Goal: Find specific page/section: Find specific page/section

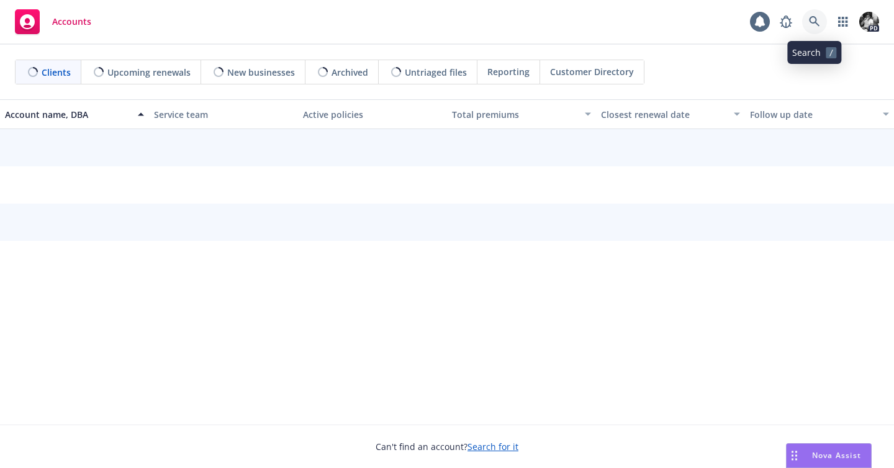
click at [818, 25] on icon at bounding box center [814, 21] width 11 height 11
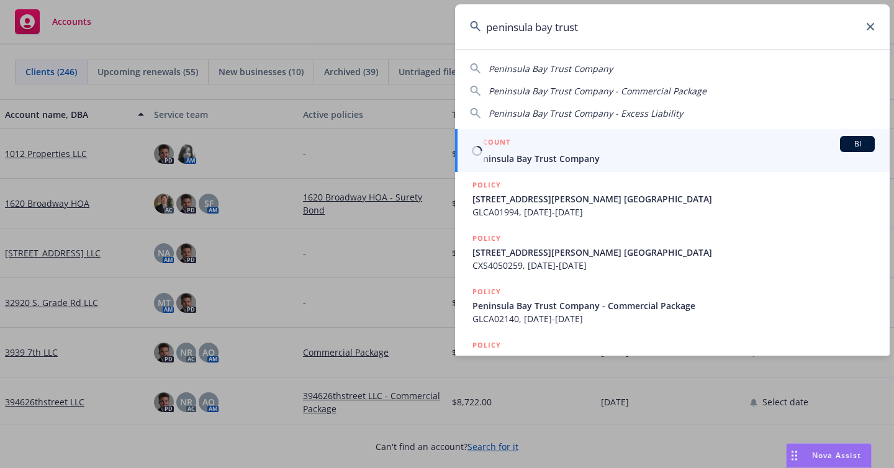
type input "peninsula bay trust"
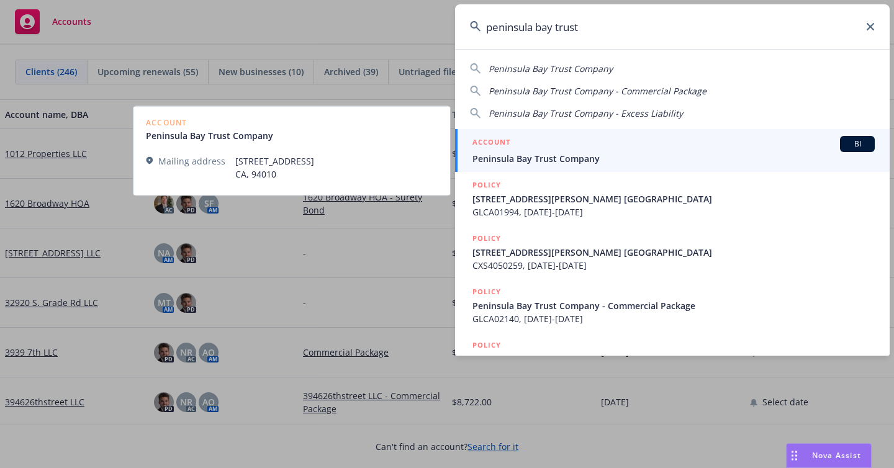
click at [548, 152] on span "Peninsula Bay Trust Company" at bounding box center [674, 158] width 402 height 13
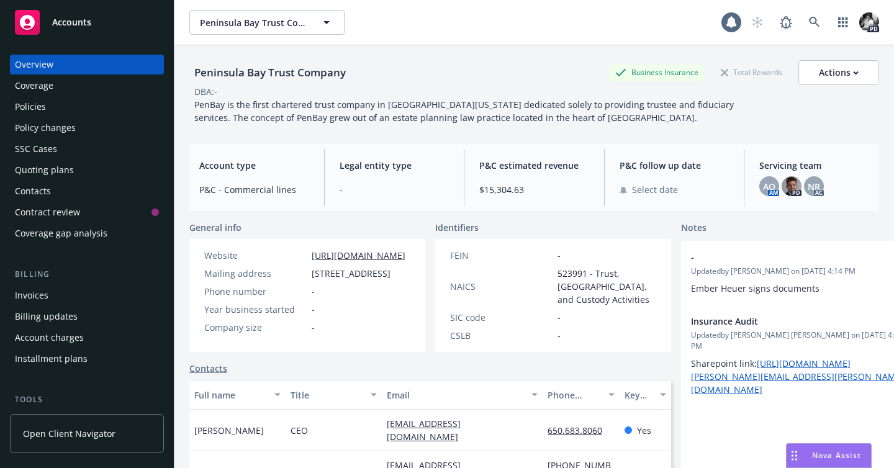
click at [119, 103] on div "Policies" at bounding box center [87, 107] width 144 height 20
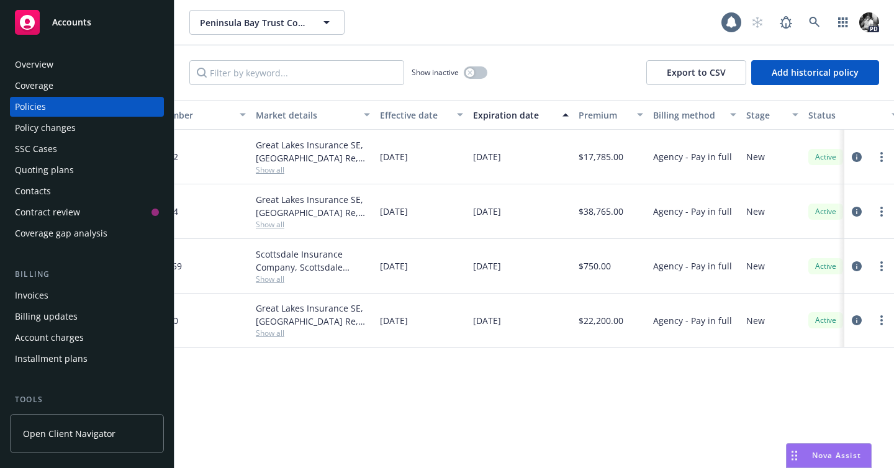
scroll to position [0, 355]
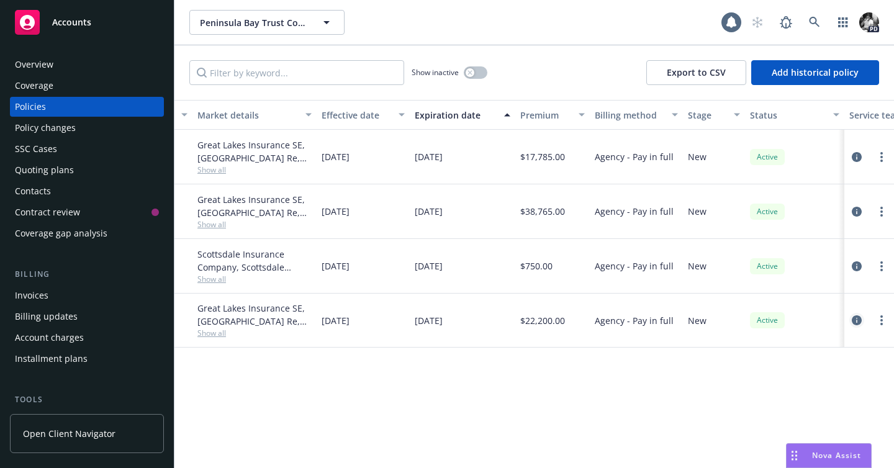
click at [856, 319] on icon "circleInformation" at bounding box center [857, 321] width 10 height 10
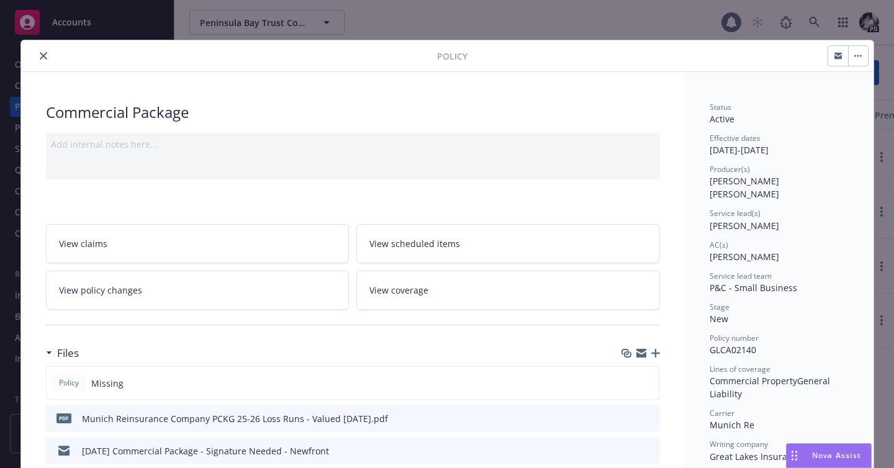
scroll to position [37, 0]
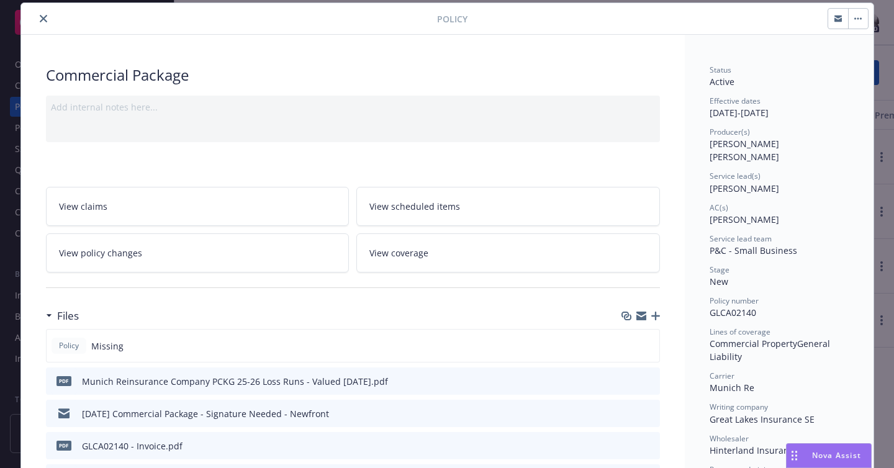
click at [39, 14] on button "close" at bounding box center [43, 18] width 15 height 15
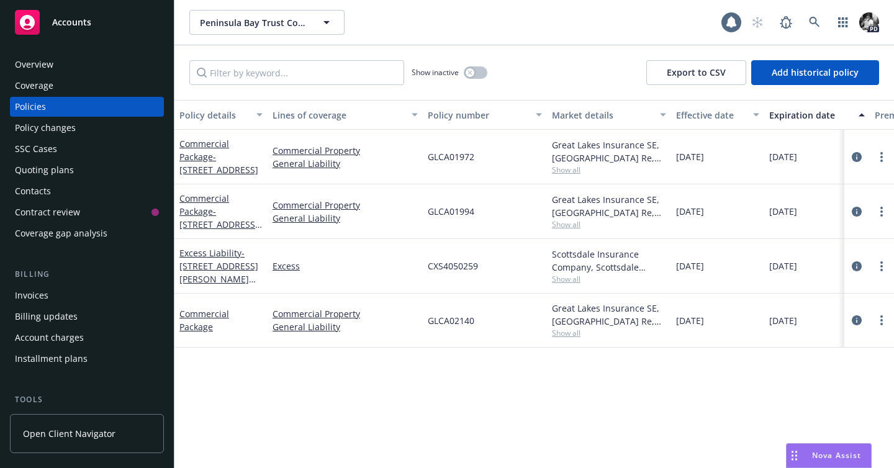
click at [68, 291] on div "Invoices" at bounding box center [87, 296] width 144 height 20
click at [98, 291] on div "Invoices" at bounding box center [87, 296] width 144 height 20
click at [46, 296] on div "Invoices" at bounding box center [32, 296] width 34 height 20
